Goal: Task Accomplishment & Management: Use online tool/utility

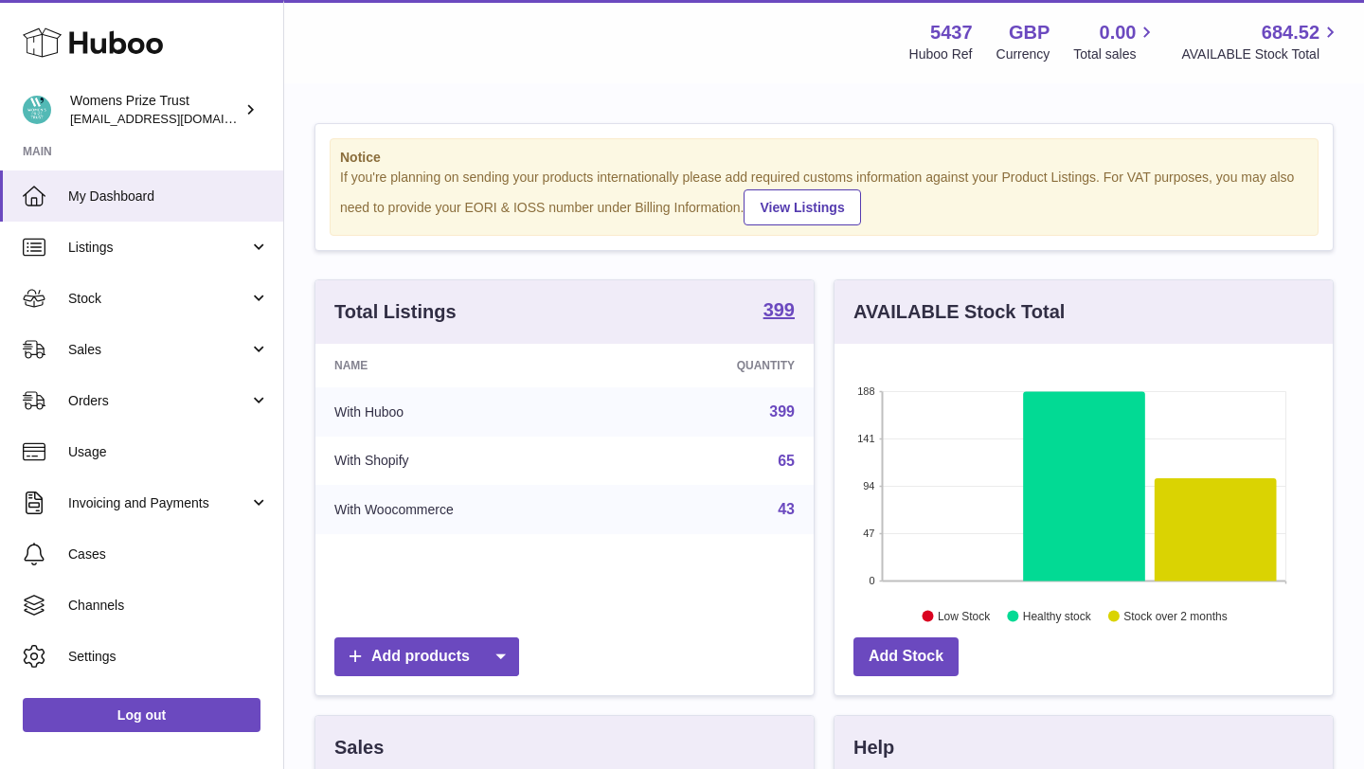
scroll to position [295, 498]
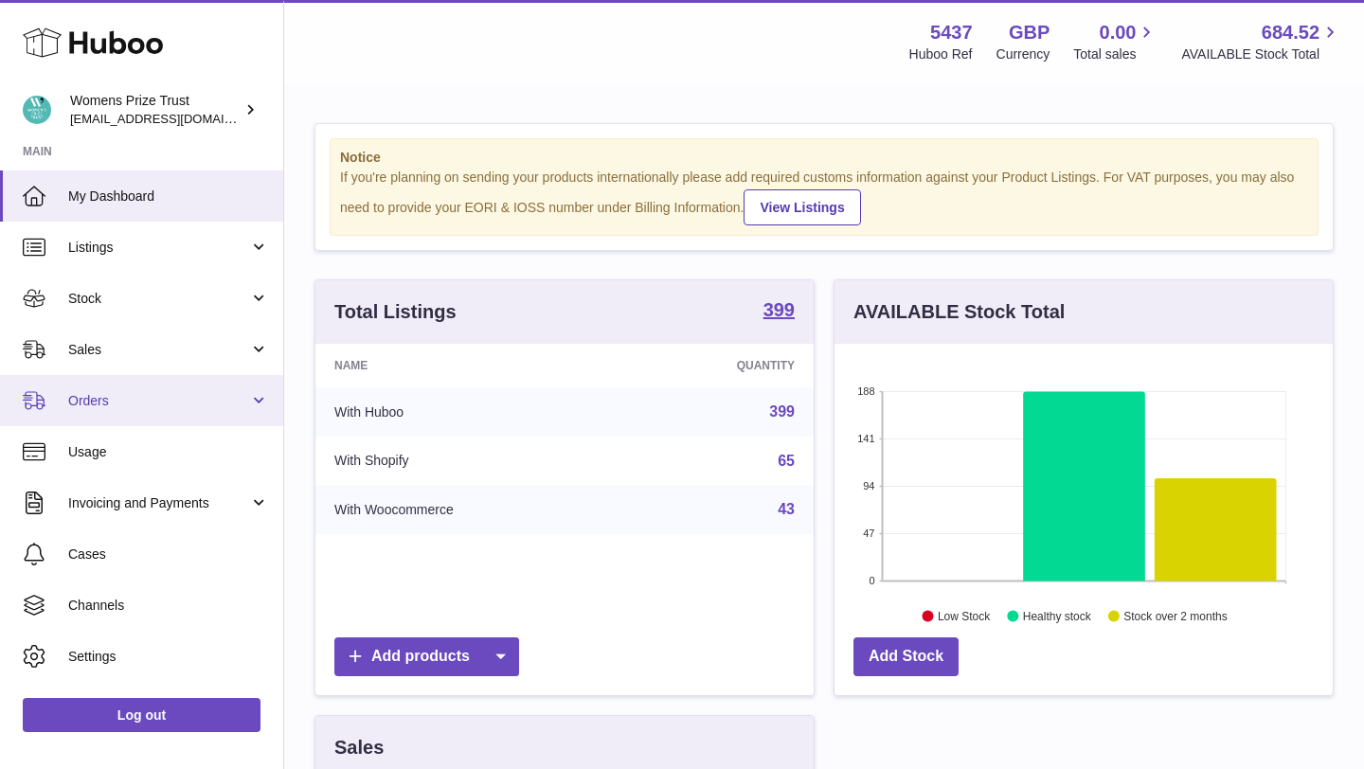
drag, startPoint x: 153, startPoint y: 398, endPoint x: 160, endPoint y: 407, distance: 11.6
click at [153, 398] on span "Orders" at bounding box center [158, 401] width 181 height 18
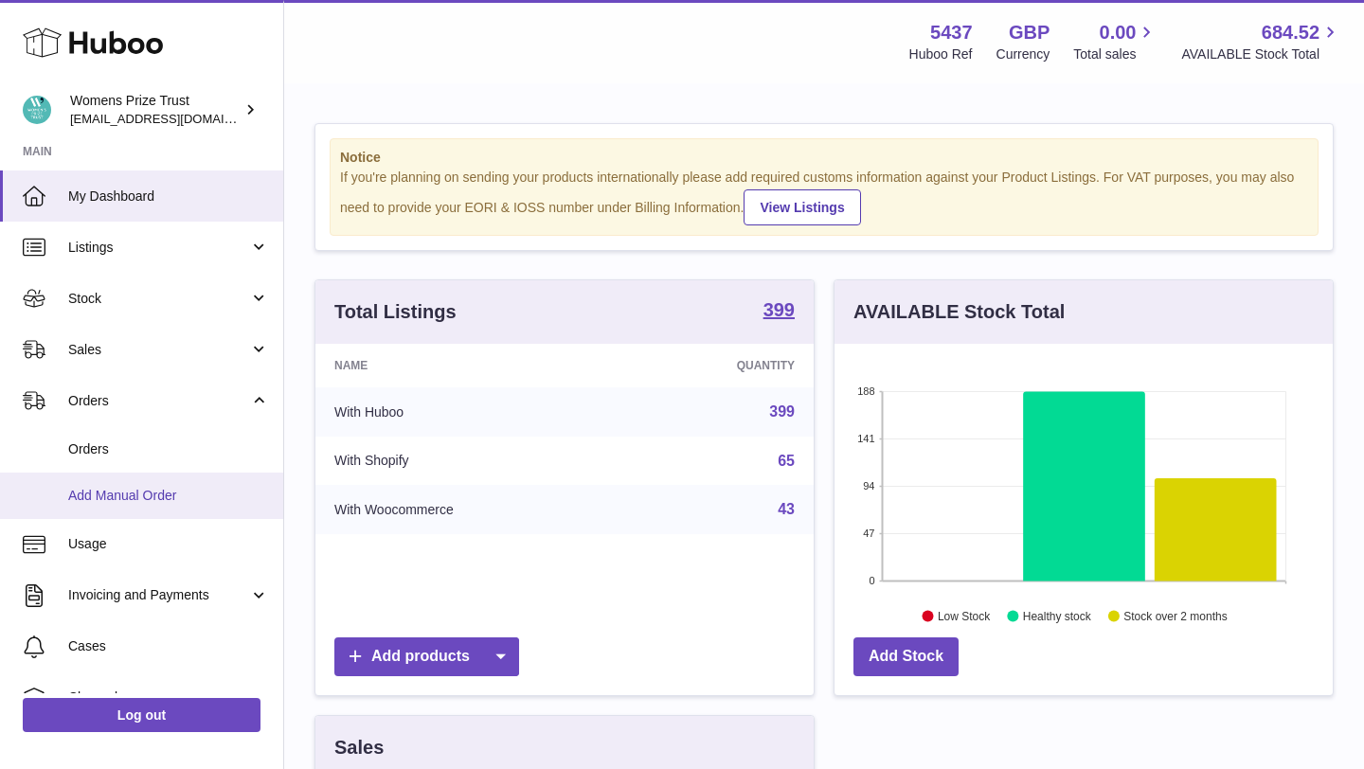
click at [205, 498] on span "Add Manual Order" at bounding box center [168, 496] width 201 height 18
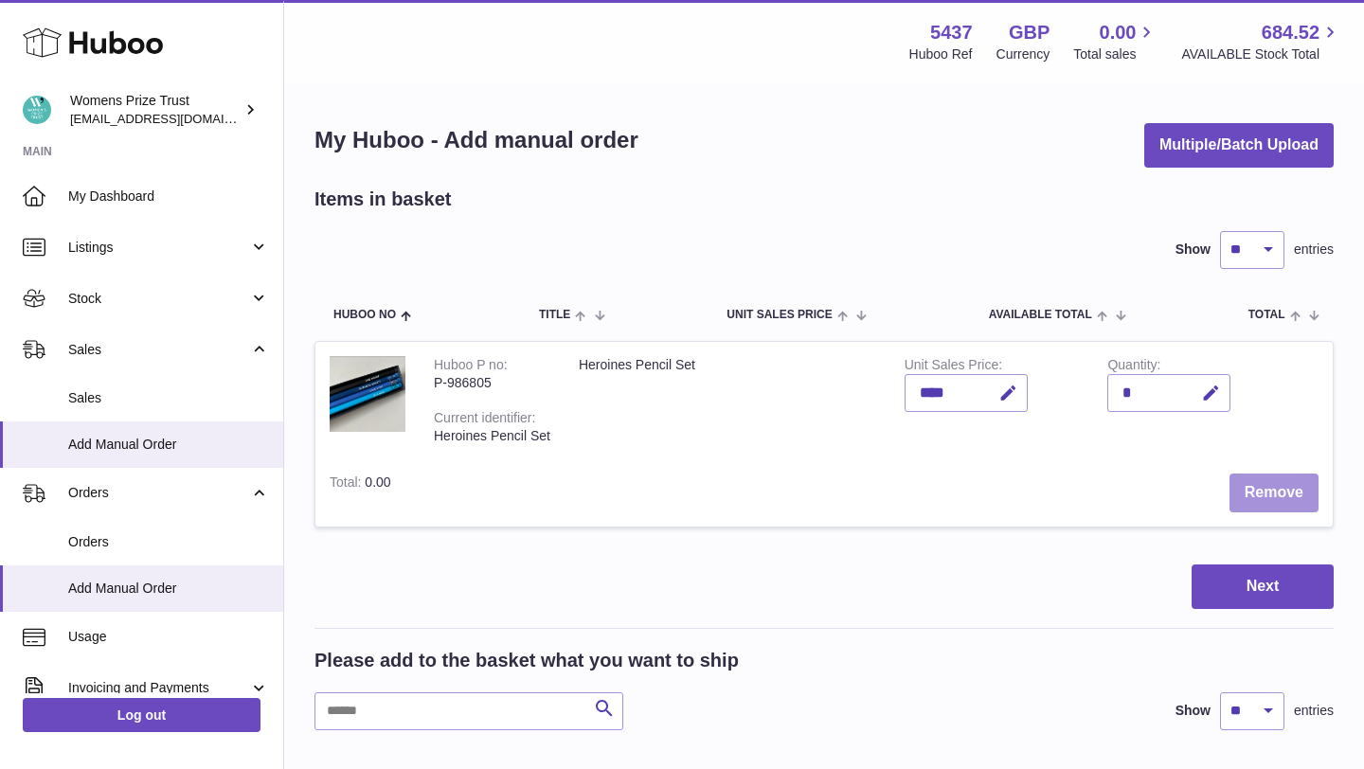
drag, startPoint x: 1266, startPoint y: 494, endPoint x: 1229, endPoint y: 502, distance: 37.7
click at [1266, 493] on button "Remove" at bounding box center [1273, 492] width 89 height 39
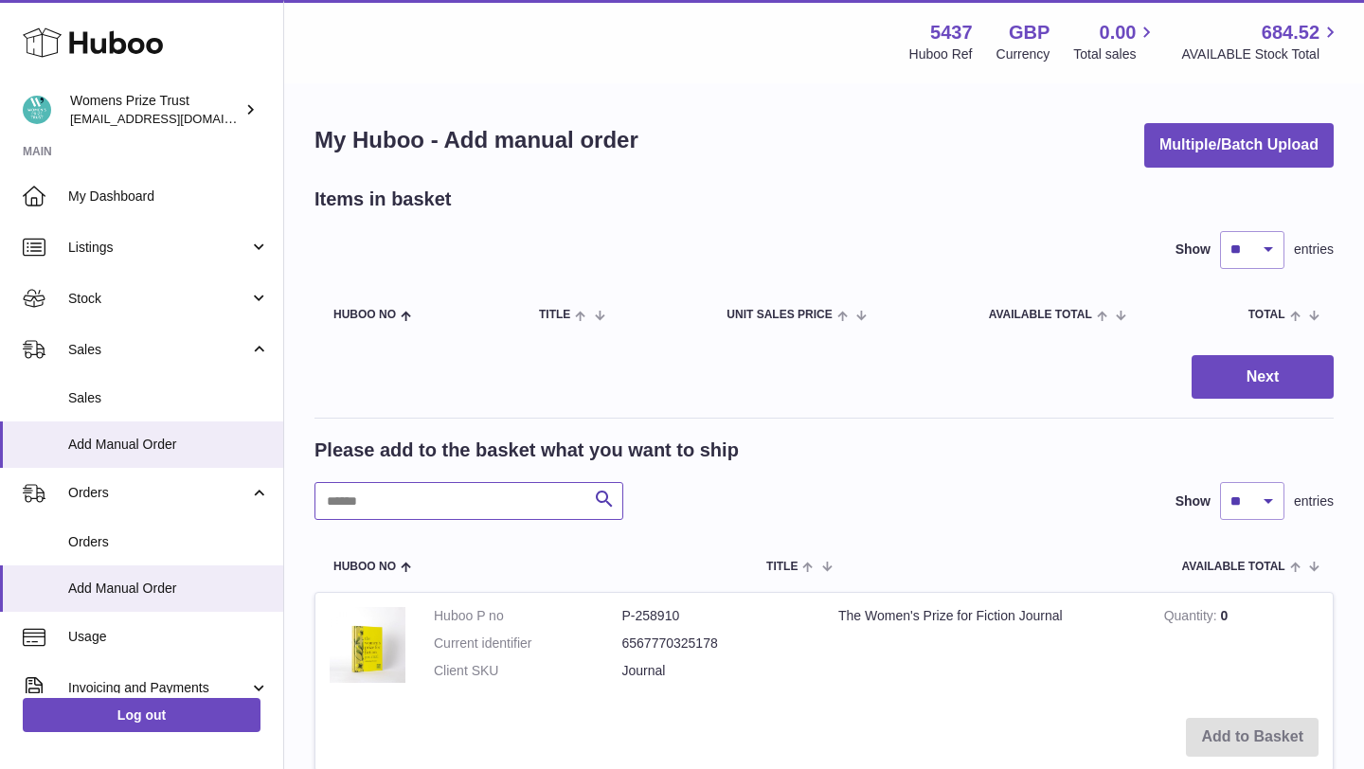
click at [494, 502] on input "text" at bounding box center [468, 501] width 309 height 38
type input "********"
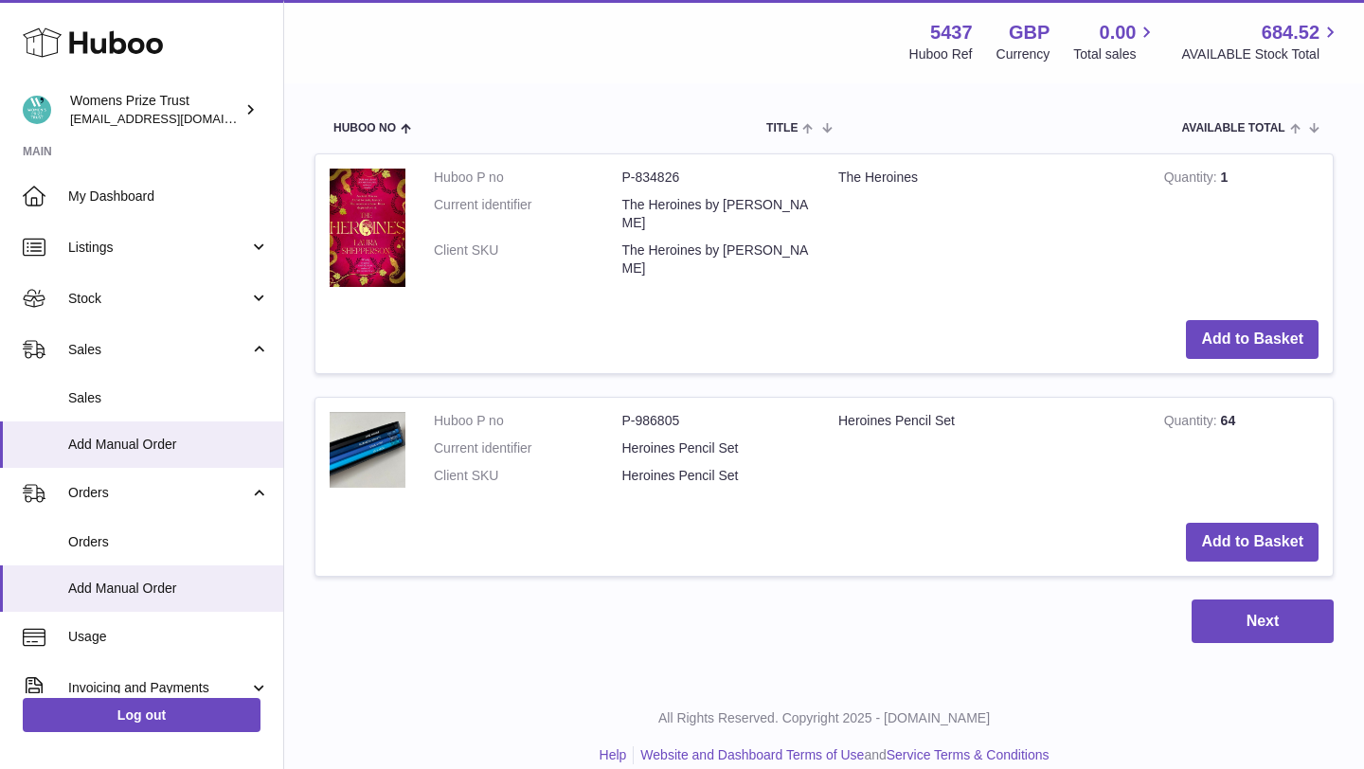
scroll to position [462, 0]
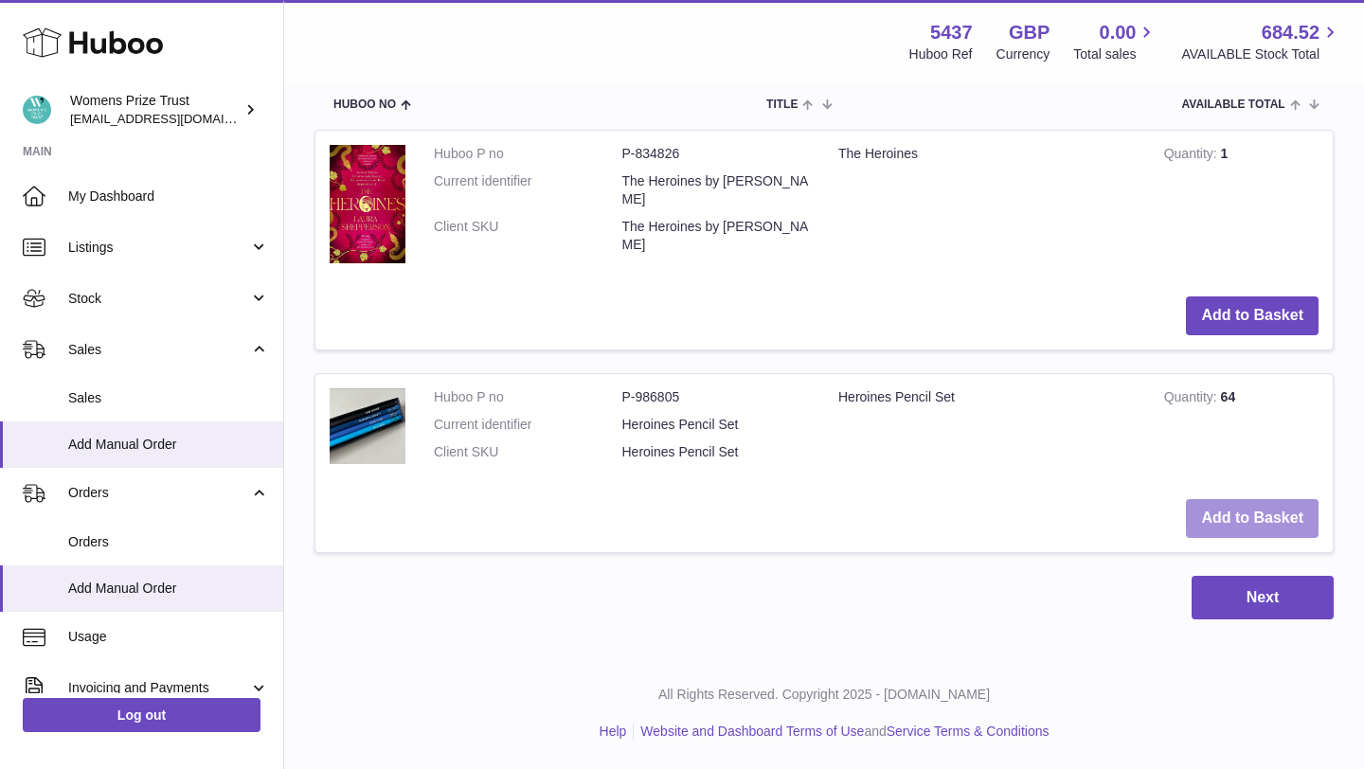
click at [1218, 510] on button "Add to Basket" at bounding box center [1252, 518] width 133 height 39
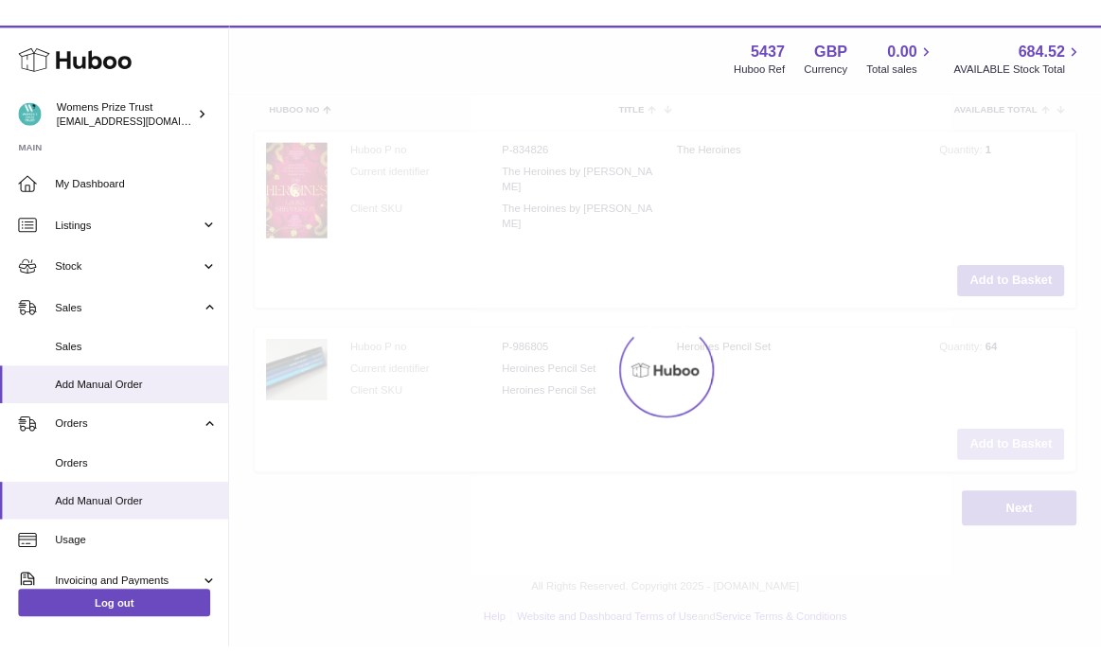
scroll to position [671, 0]
